Goal: Information Seeking & Learning: Find specific fact

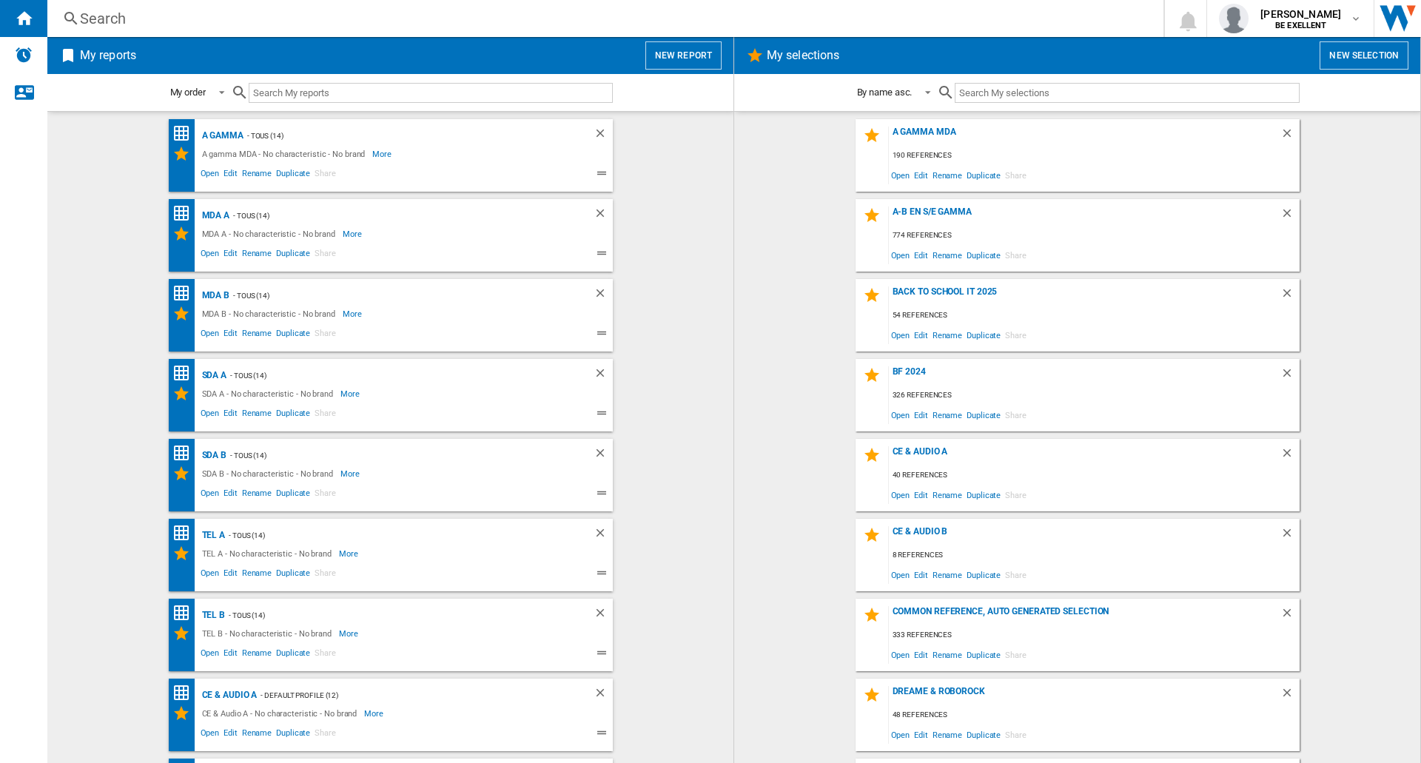
click at [379, 12] on div "Search" at bounding box center [602, 18] width 1045 height 21
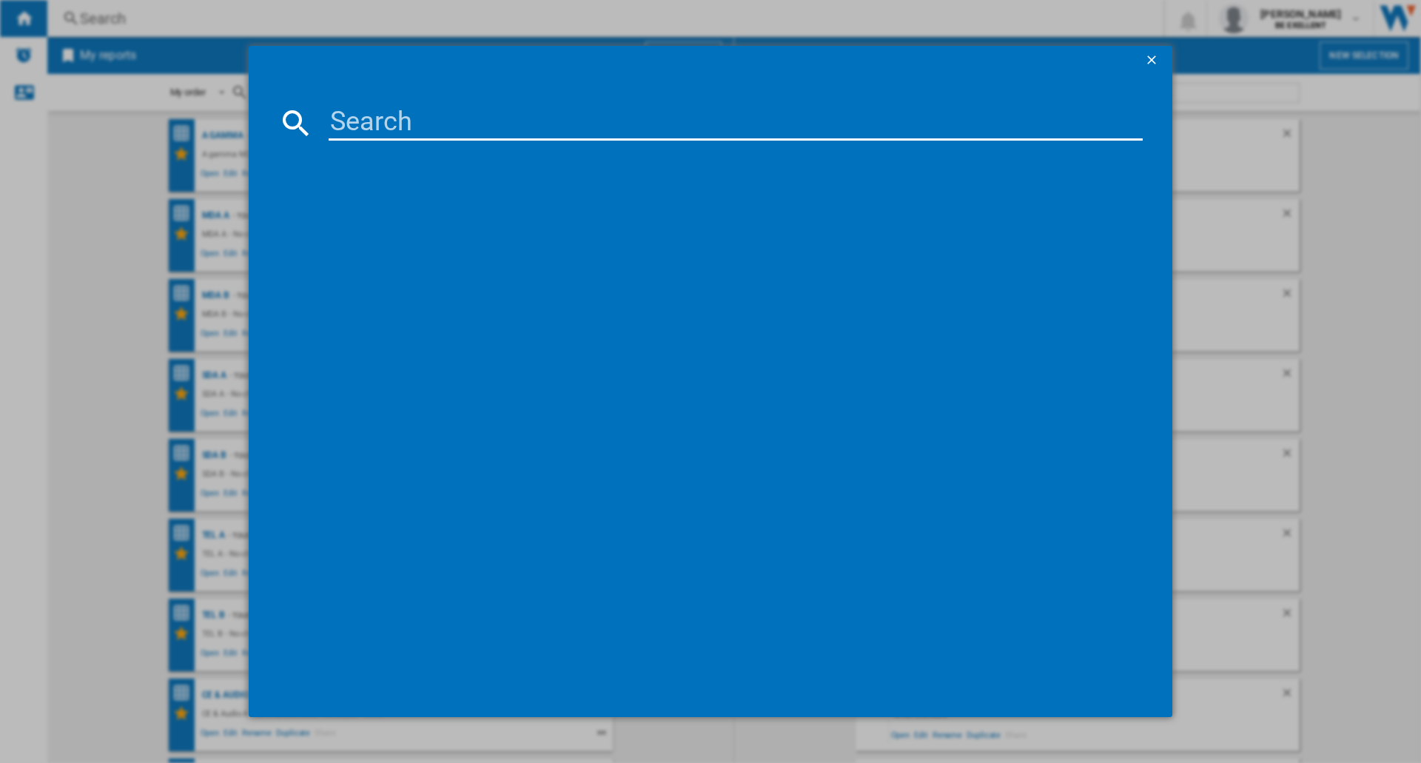
click at [413, 122] on input at bounding box center [736, 123] width 814 height 36
click at [337, 121] on input "q800" at bounding box center [736, 123] width 814 height 36
type input "hw-q800"
click at [471, 124] on input "hw-q800" at bounding box center [736, 123] width 814 height 36
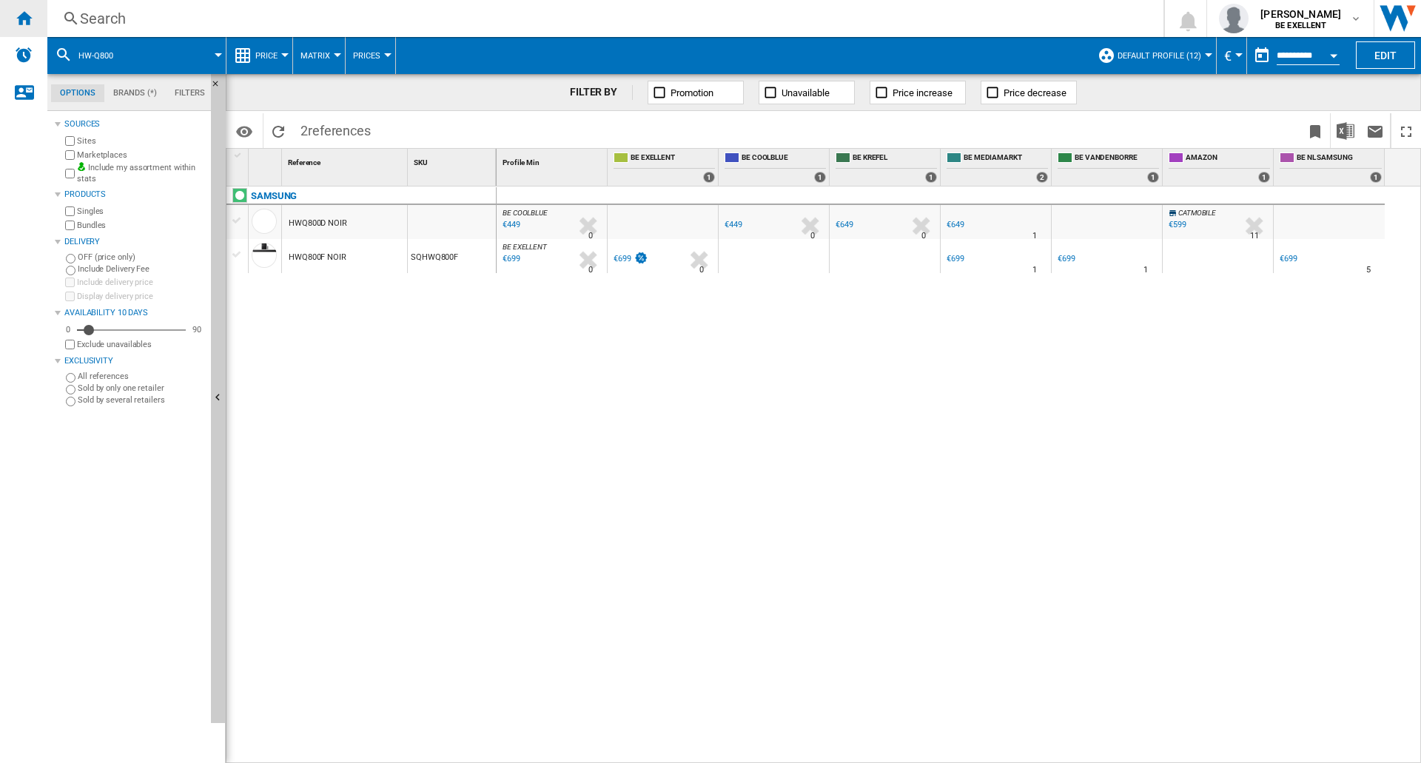
click at [27, 21] on ng-md-icon "Home" at bounding box center [24, 18] width 18 height 18
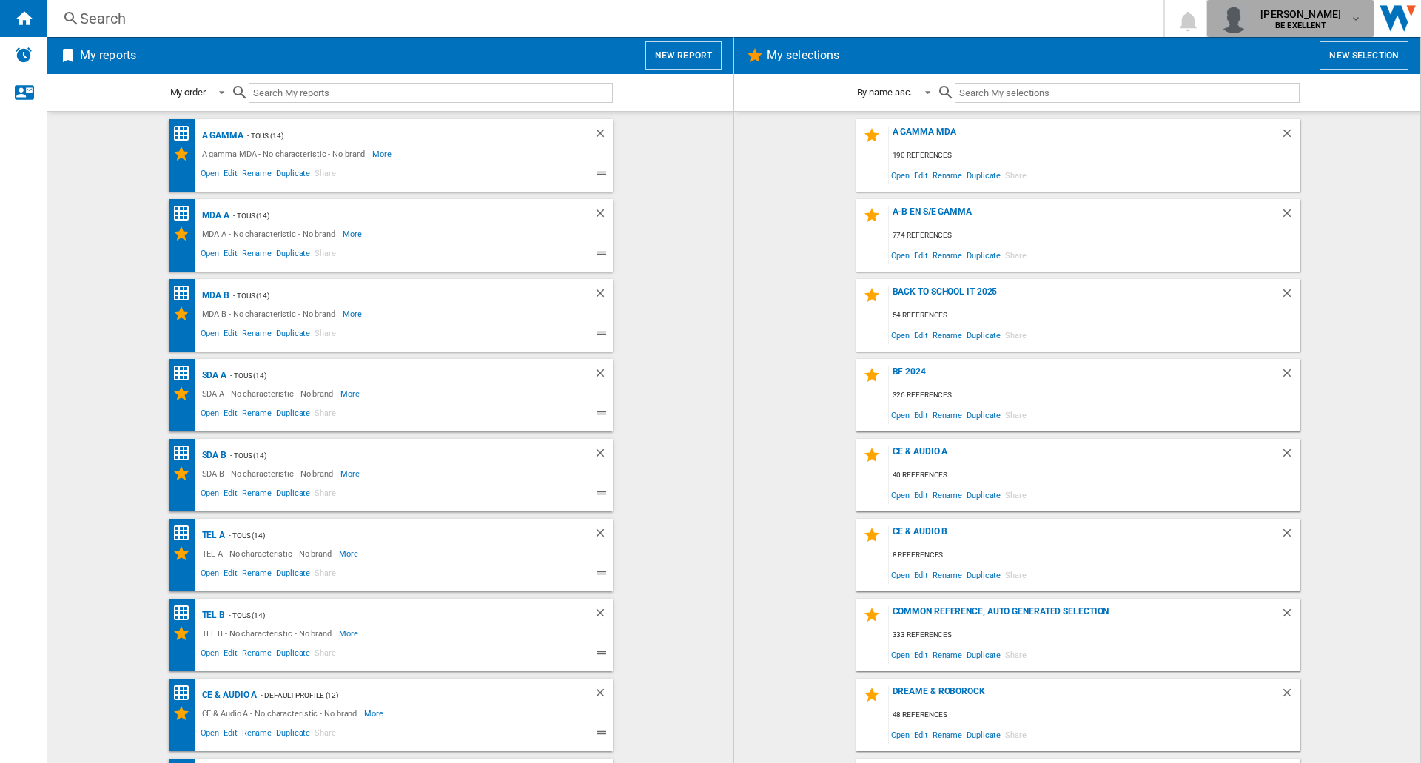
click at [1345, 27] on div "[PERSON_NAME] BE EXELLENT" at bounding box center [1301, 19] width 95 height 24
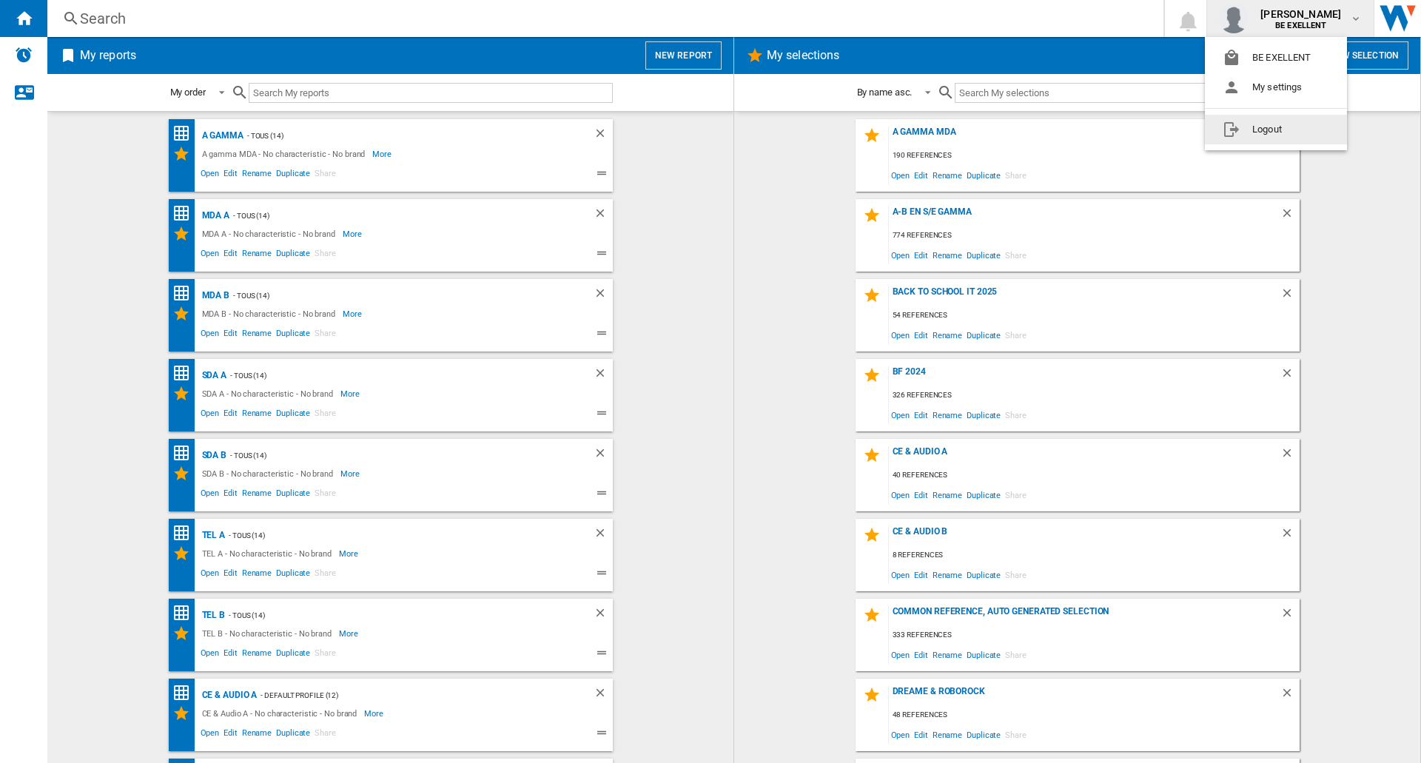
click at [1300, 127] on button "Logout" at bounding box center [1276, 130] width 142 height 30
